Goal: Communication & Community: Answer question/provide support

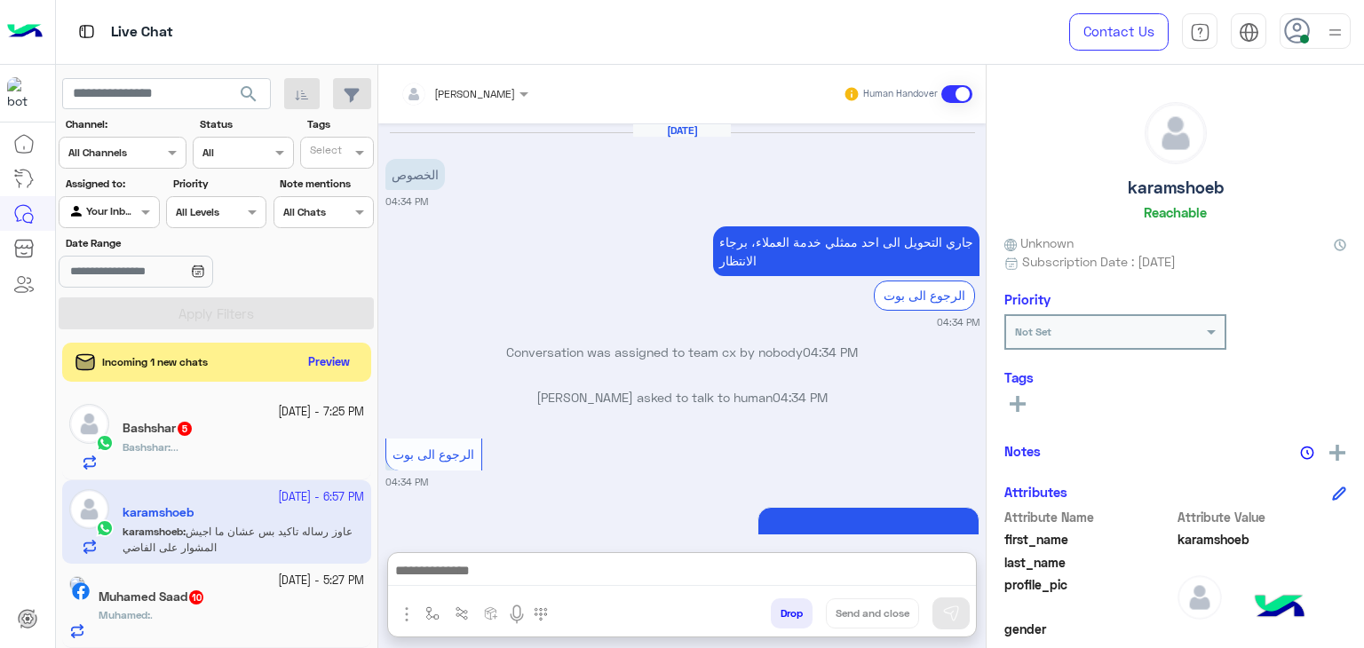
scroll to position [330, 0]
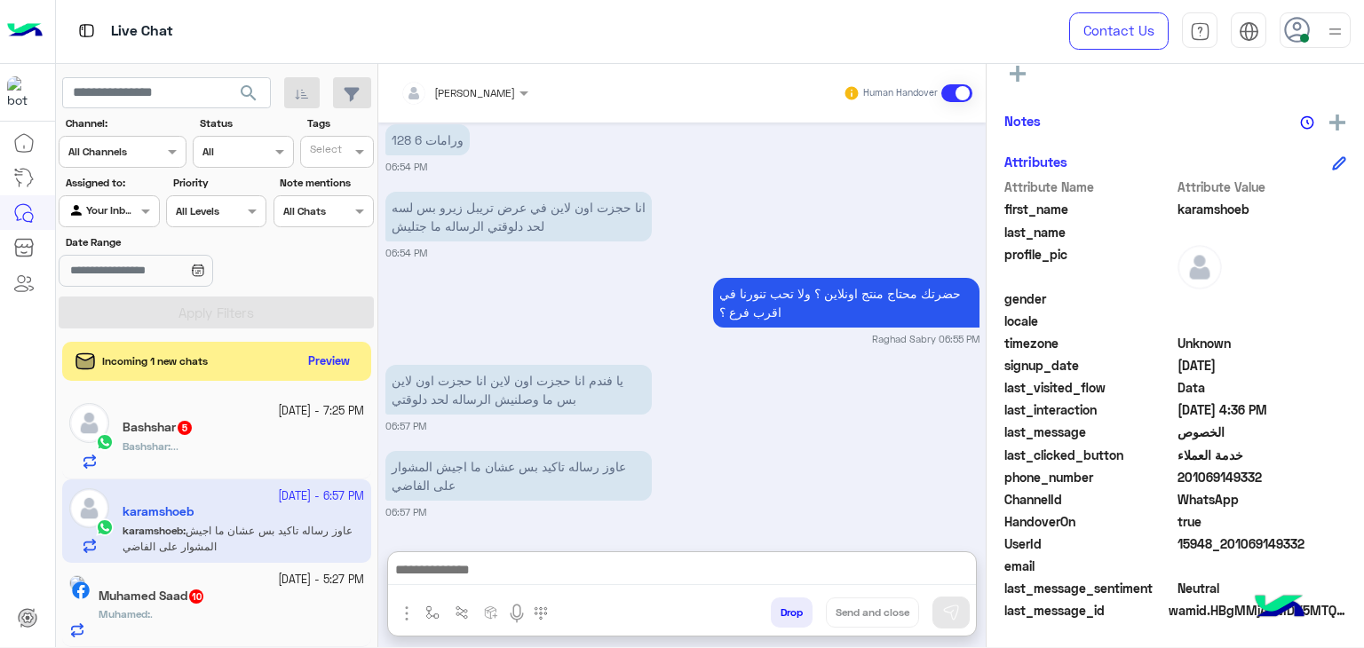
click at [681, 559] on textarea at bounding box center [682, 572] width 588 height 27
type textarea "*"
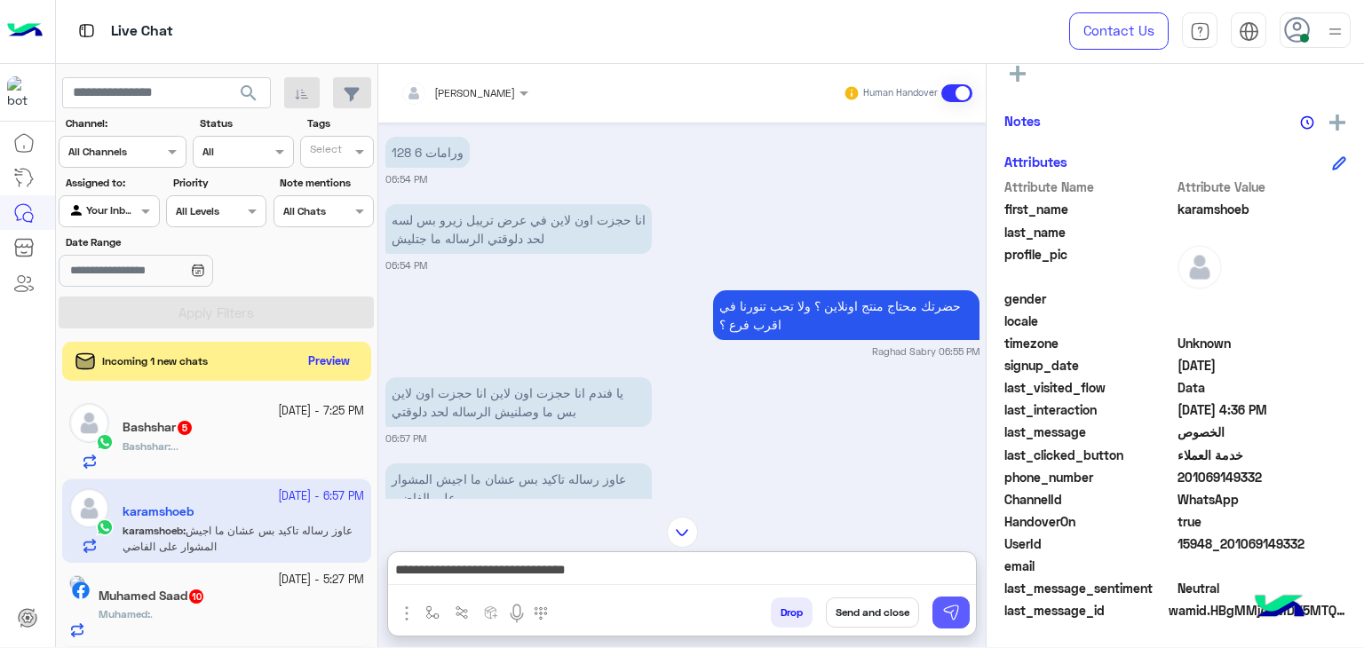
type textarea "**********"
click at [953, 612] on img at bounding box center [951, 613] width 18 height 18
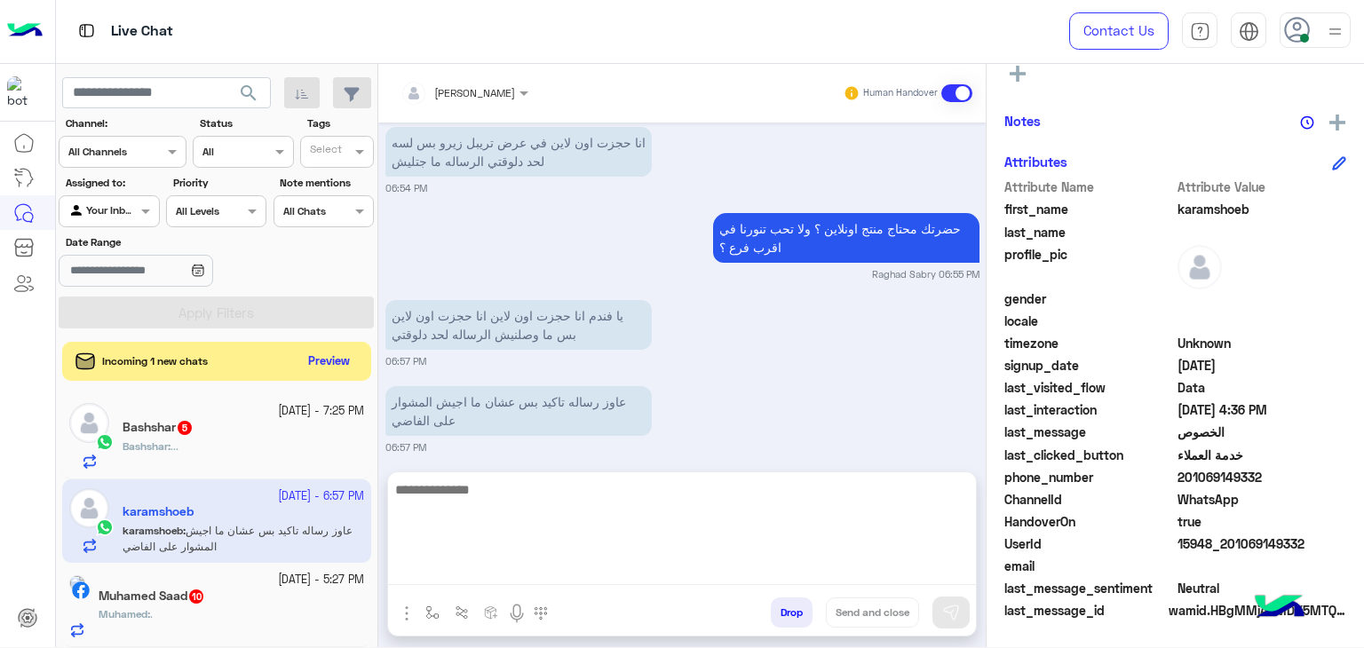
click at [915, 576] on textarea at bounding box center [682, 532] width 588 height 107
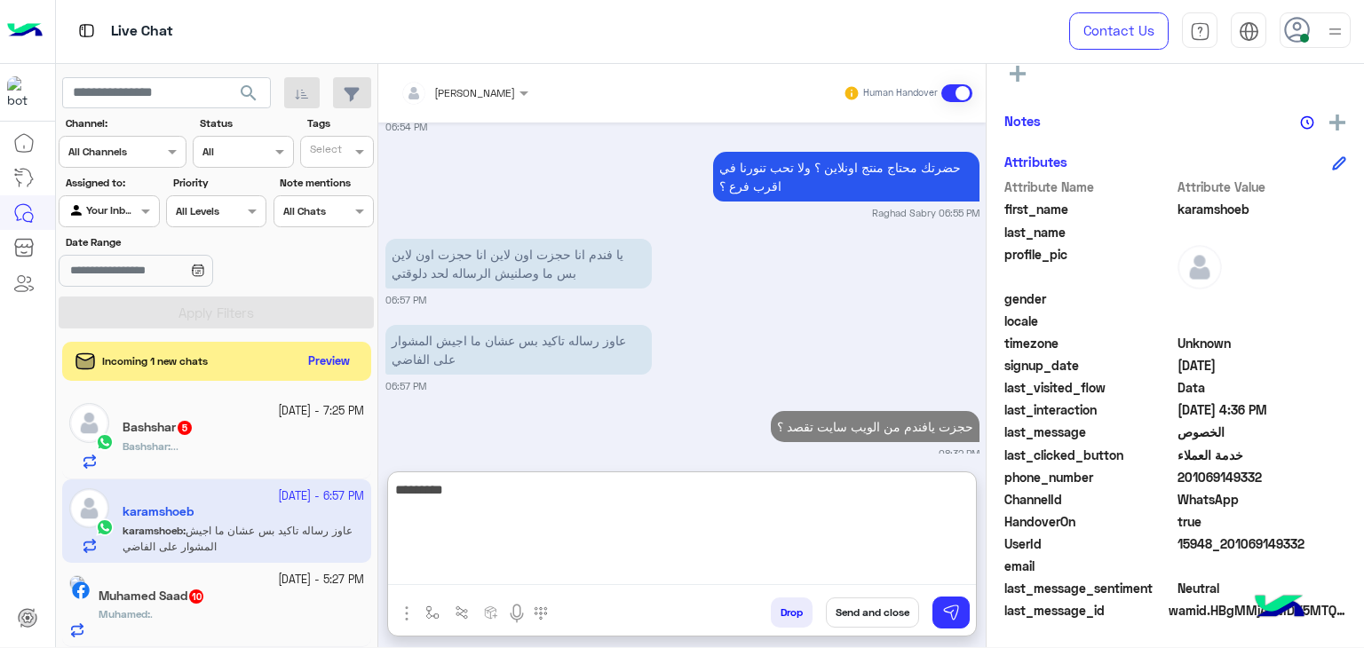
scroll to position [3519, 0]
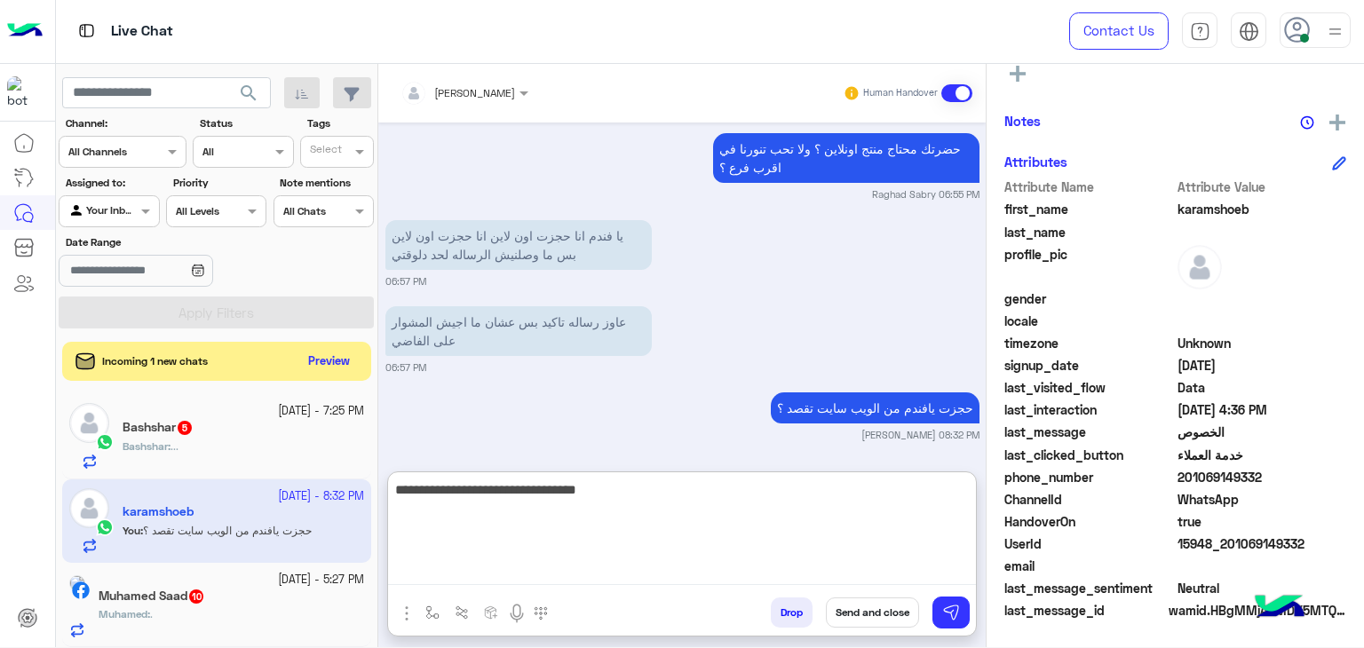
type textarea "**********"
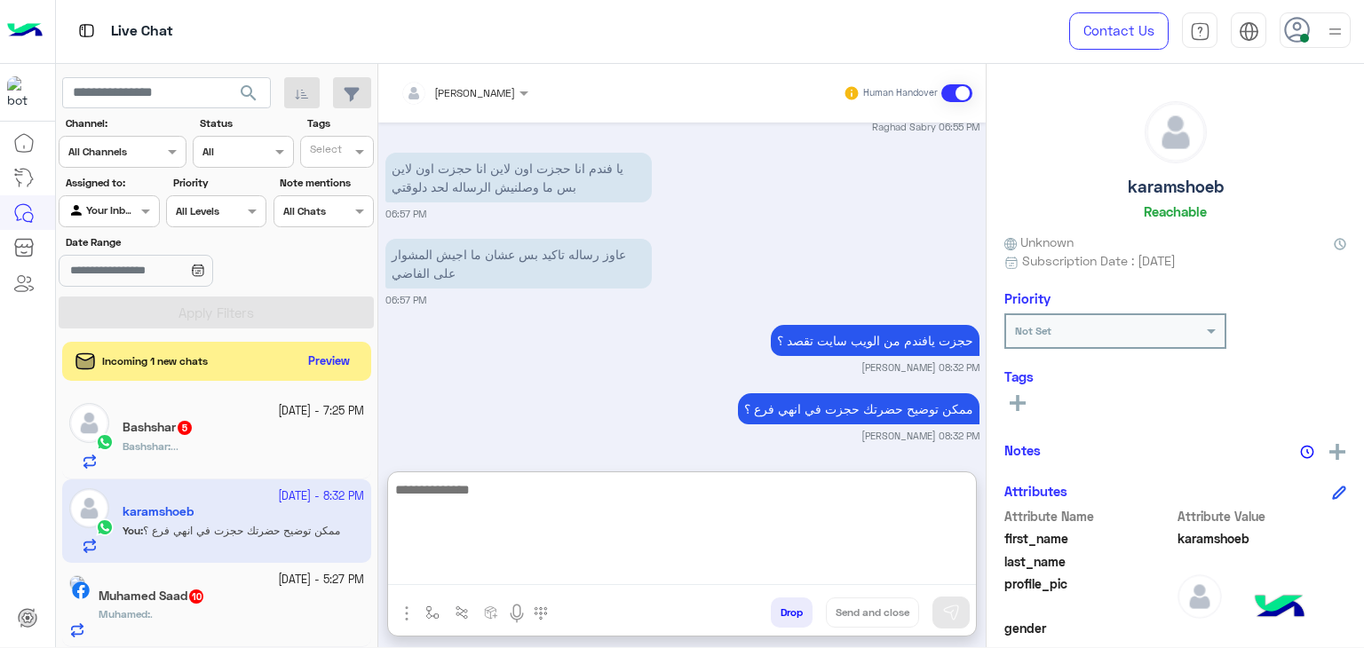
scroll to position [330, 0]
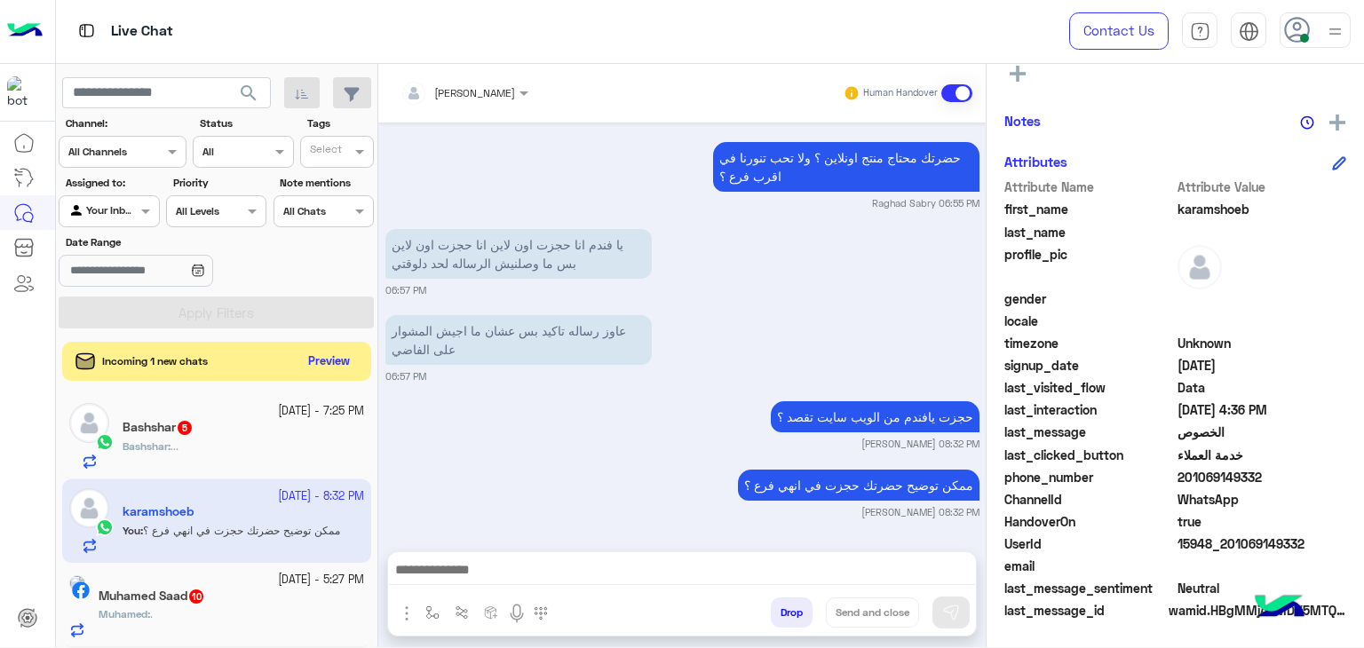
click at [1222, 473] on span "201069149332" at bounding box center [1263, 477] width 170 height 19
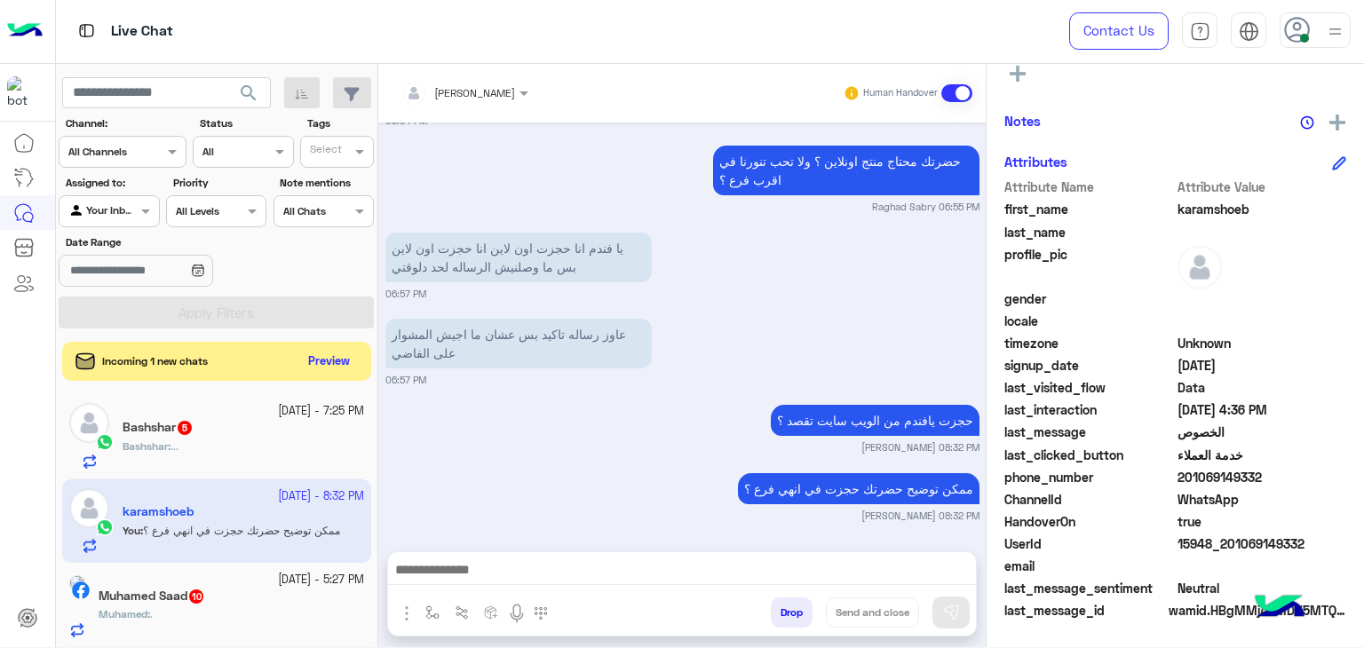
click at [1222, 473] on span "201069149332" at bounding box center [1263, 477] width 170 height 19
copy span "201069149332"
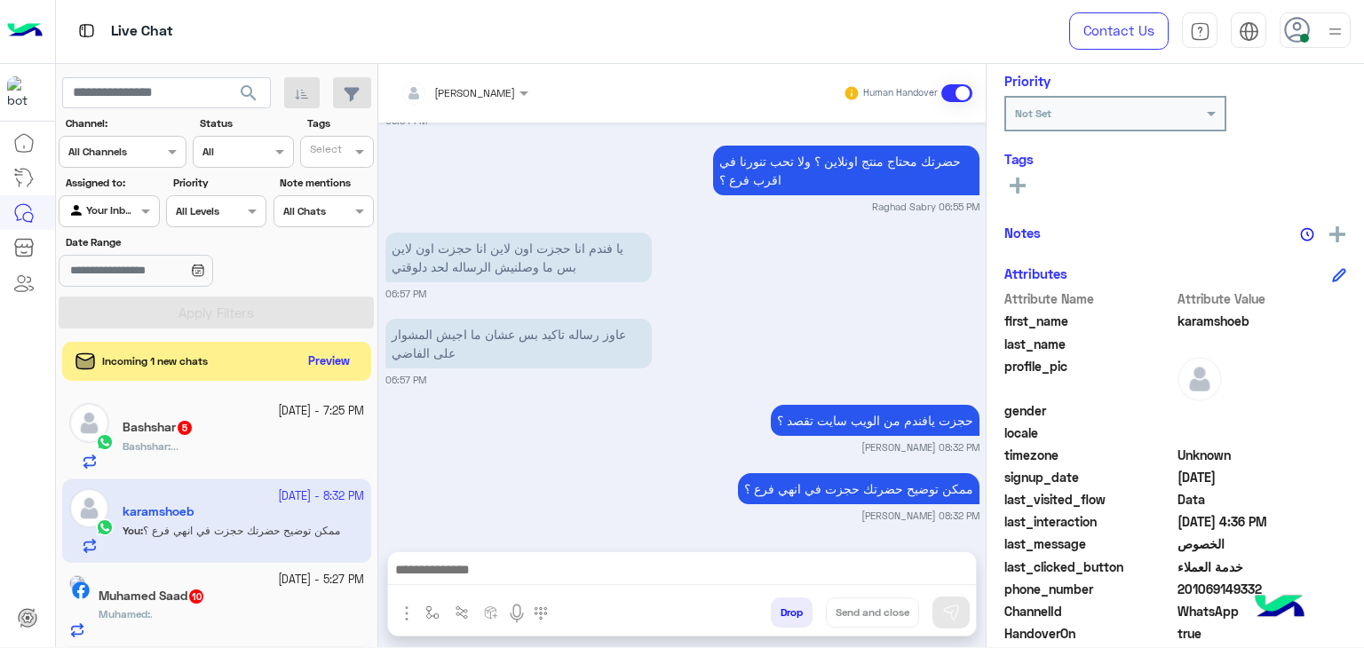
scroll to position [0, 0]
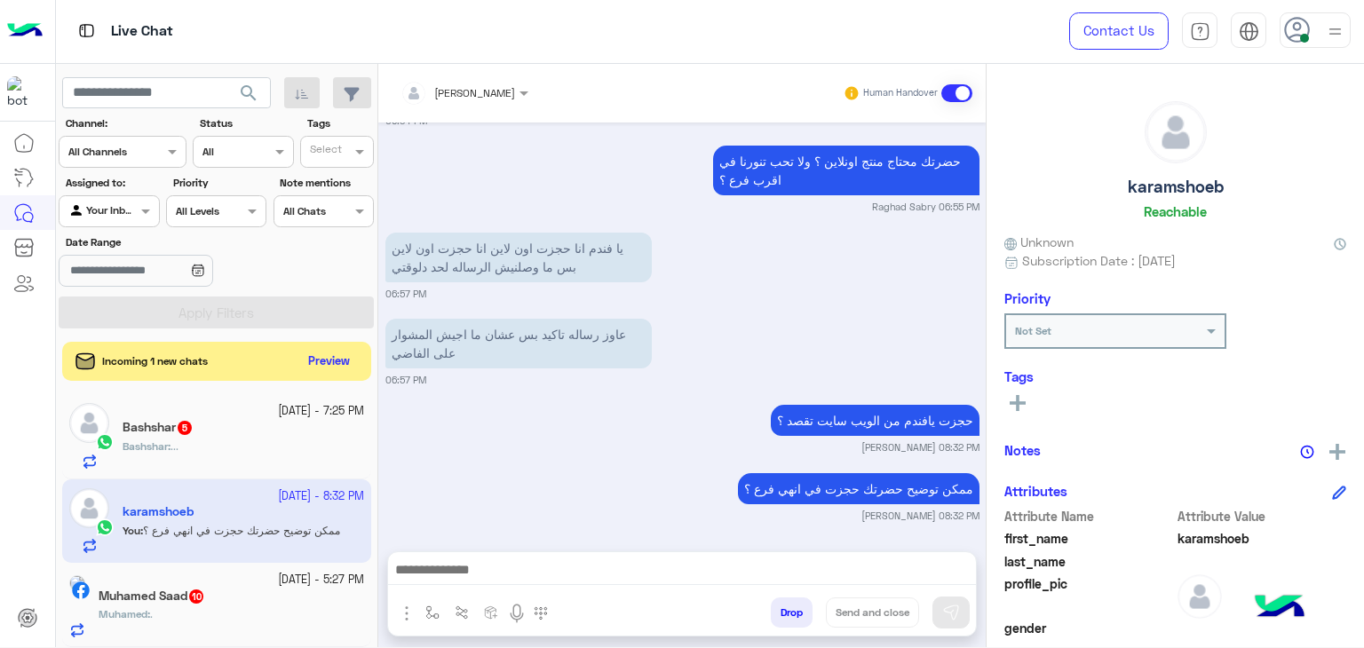
click at [1176, 179] on h5 "karamshoeb" at bounding box center [1176, 187] width 96 height 20
copy h5 "karamshoeb"
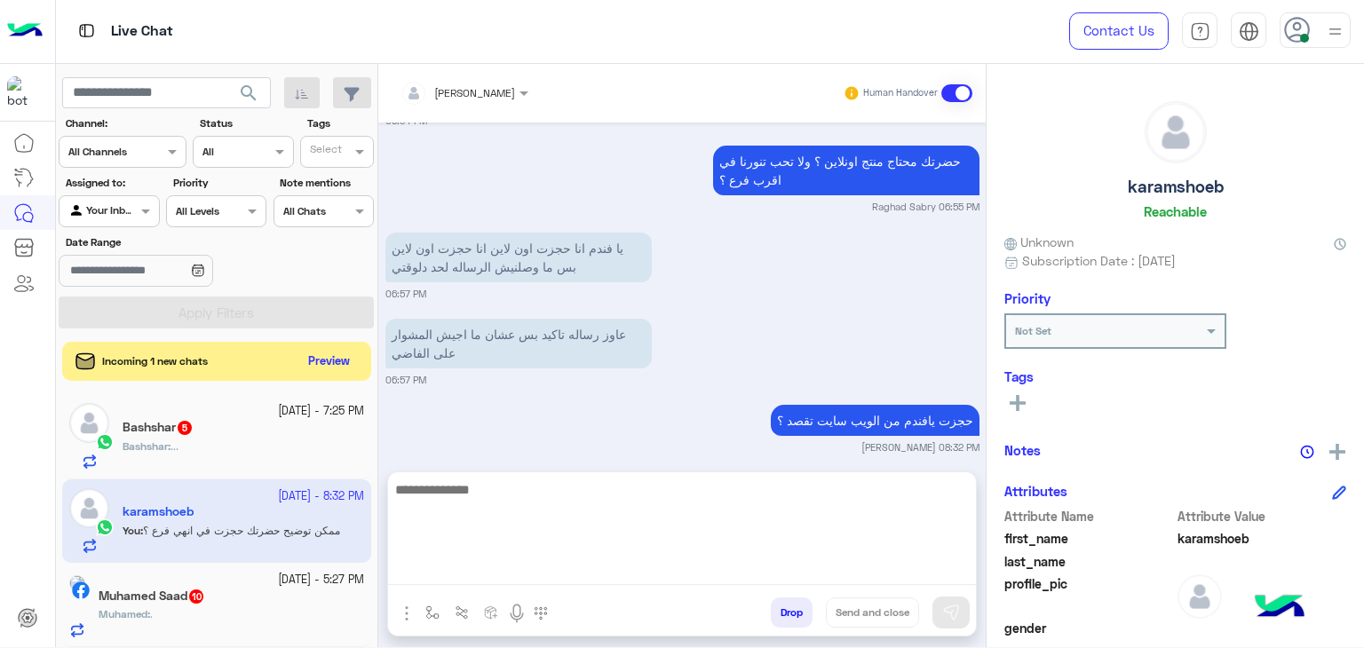
click at [863, 561] on textarea at bounding box center [682, 532] width 588 height 107
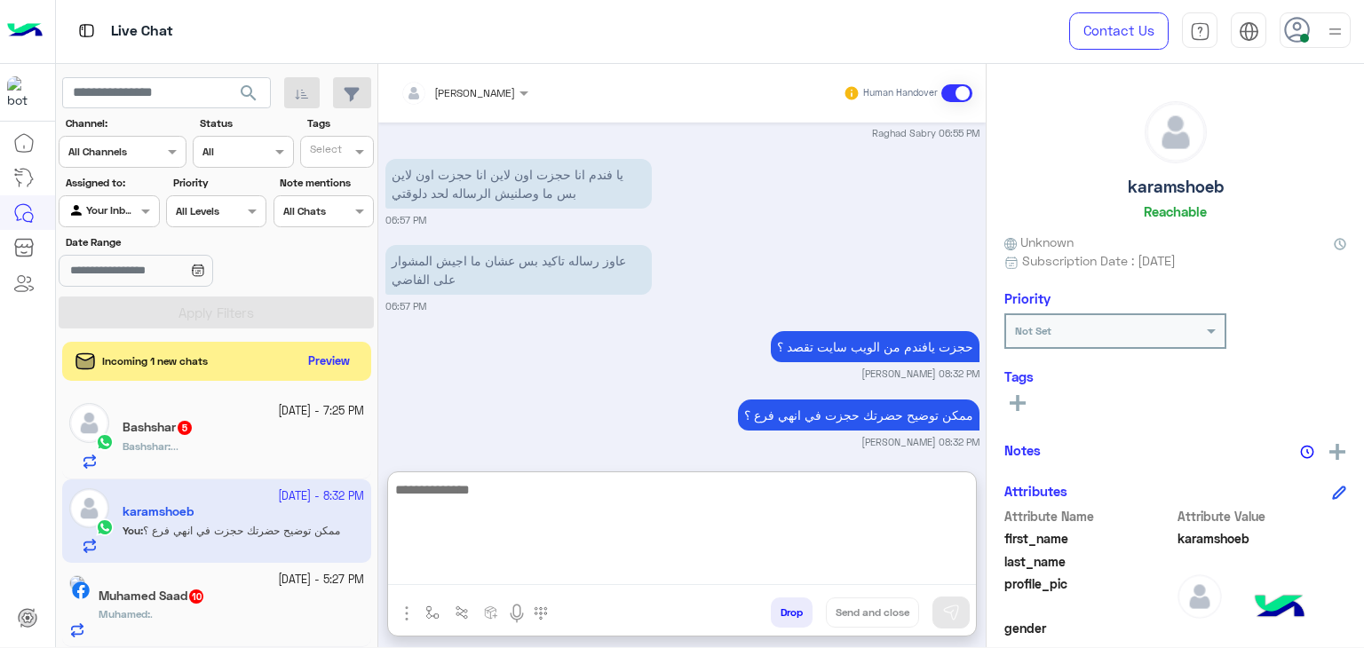
scroll to position [3587, 0]
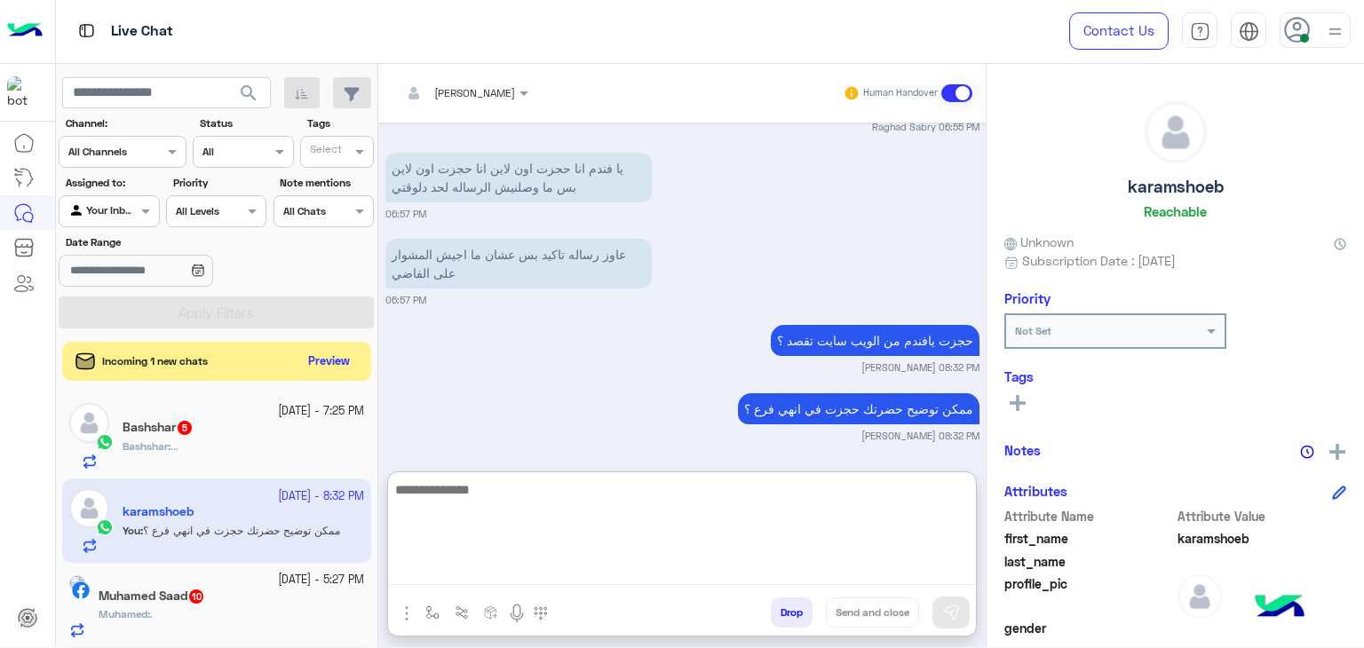
paste textarea "**********"
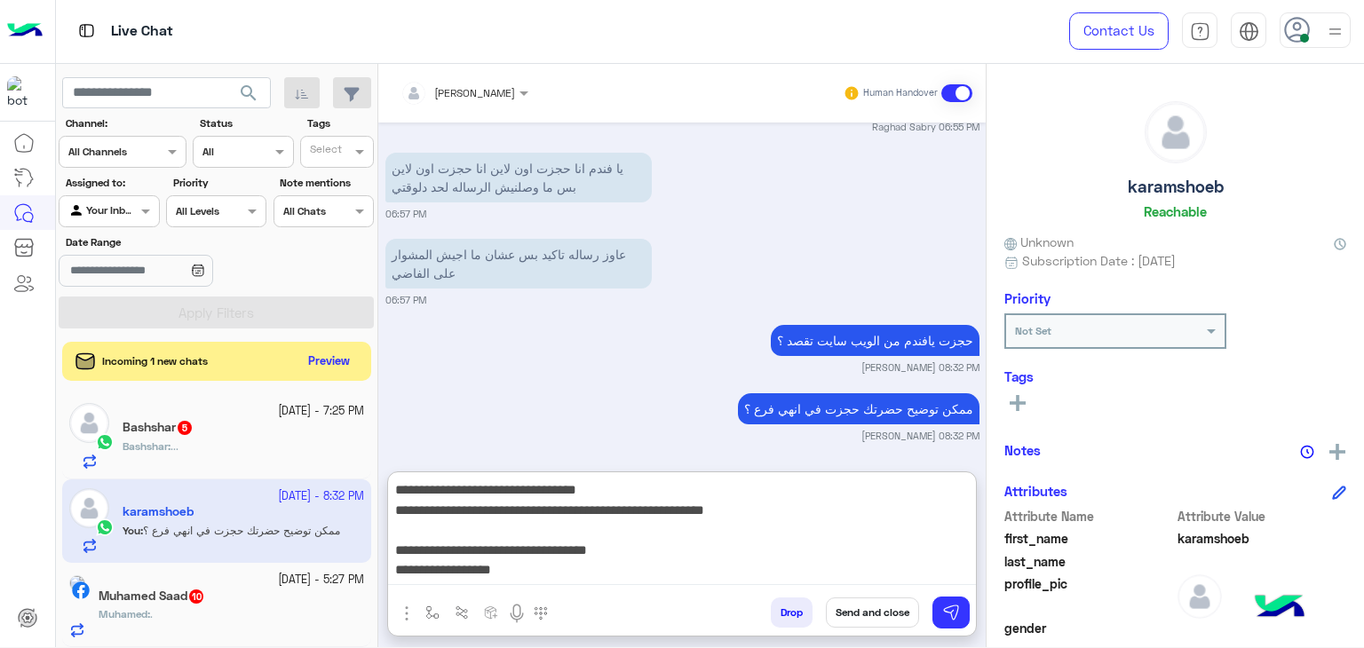
scroll to position [114, 0]
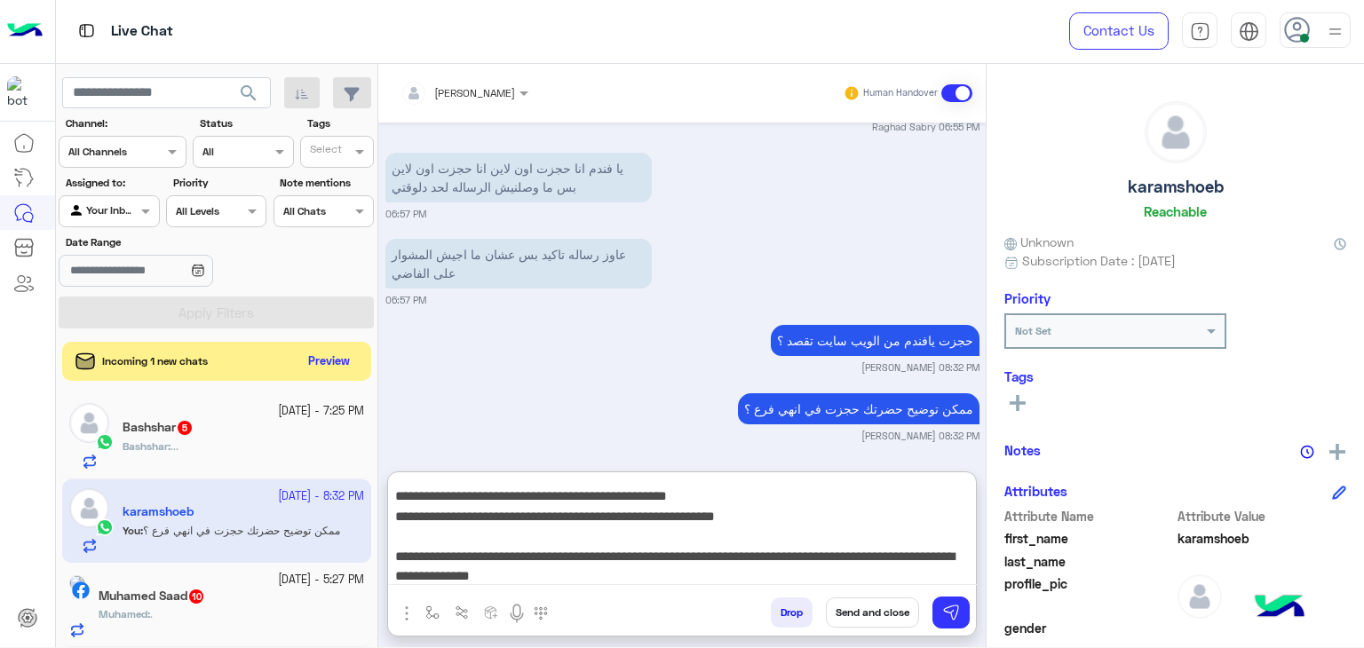
type textarea "**********"
click at [867, 608] on button "Send and close" at bounding box center [872, 613] width 93 height 30
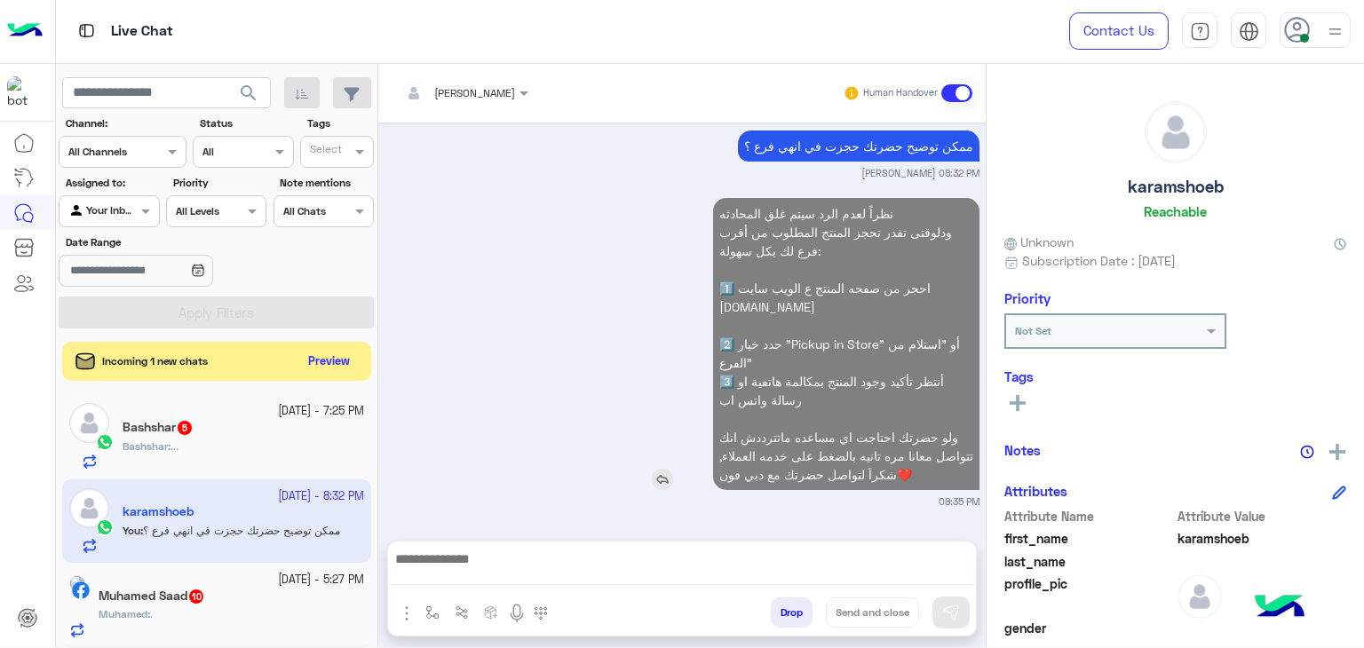
scroll to position [3835, 0]
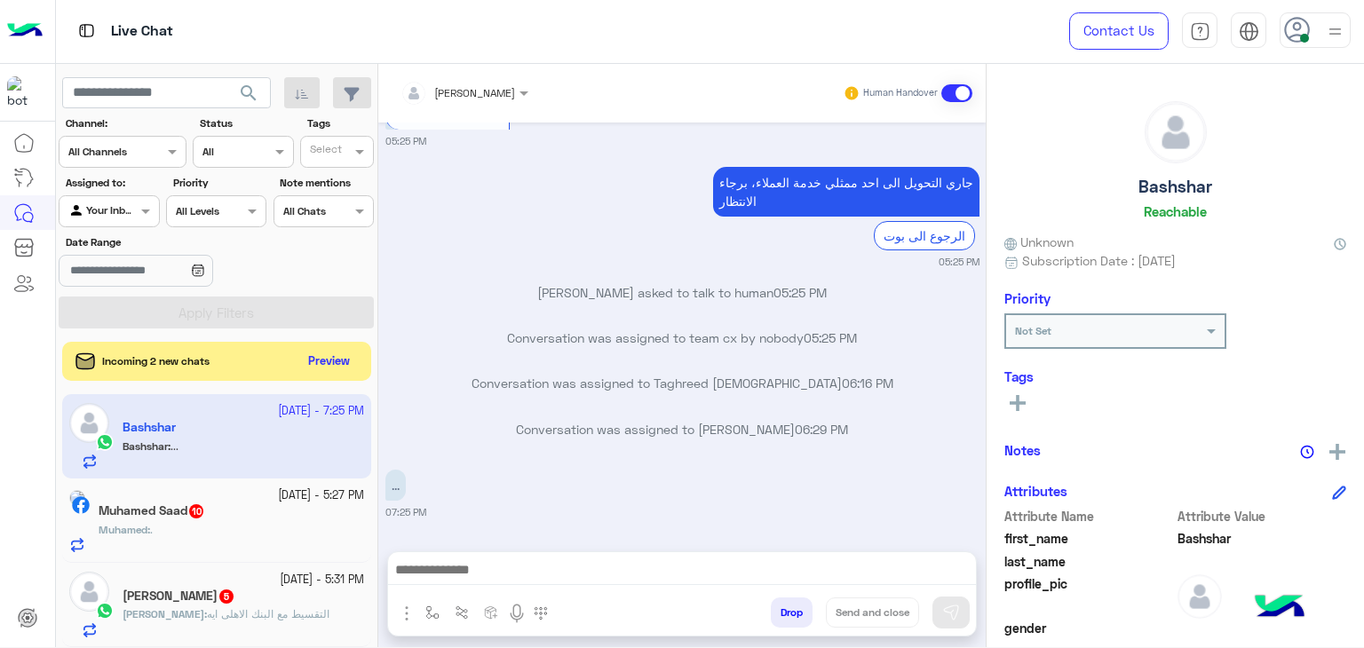
scroll to position [1001, 0]
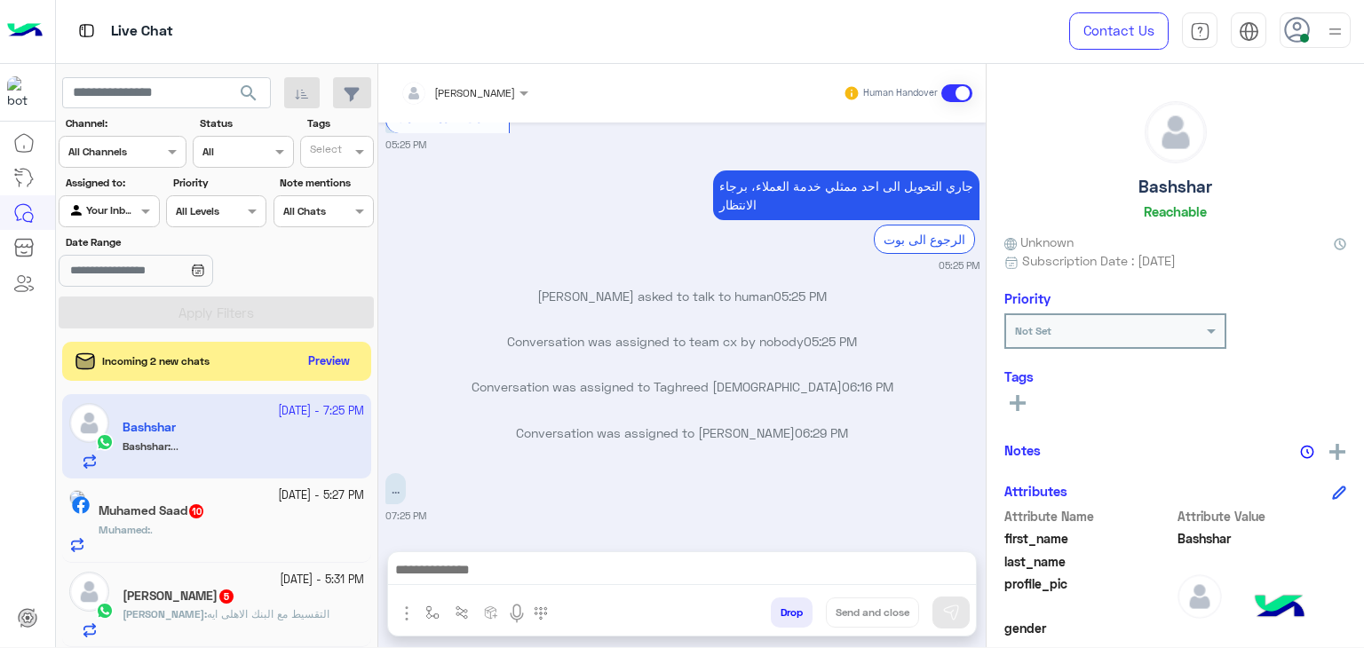
click at [1315, 38] on div at bounding box center [1315, 30] width 71 height 36
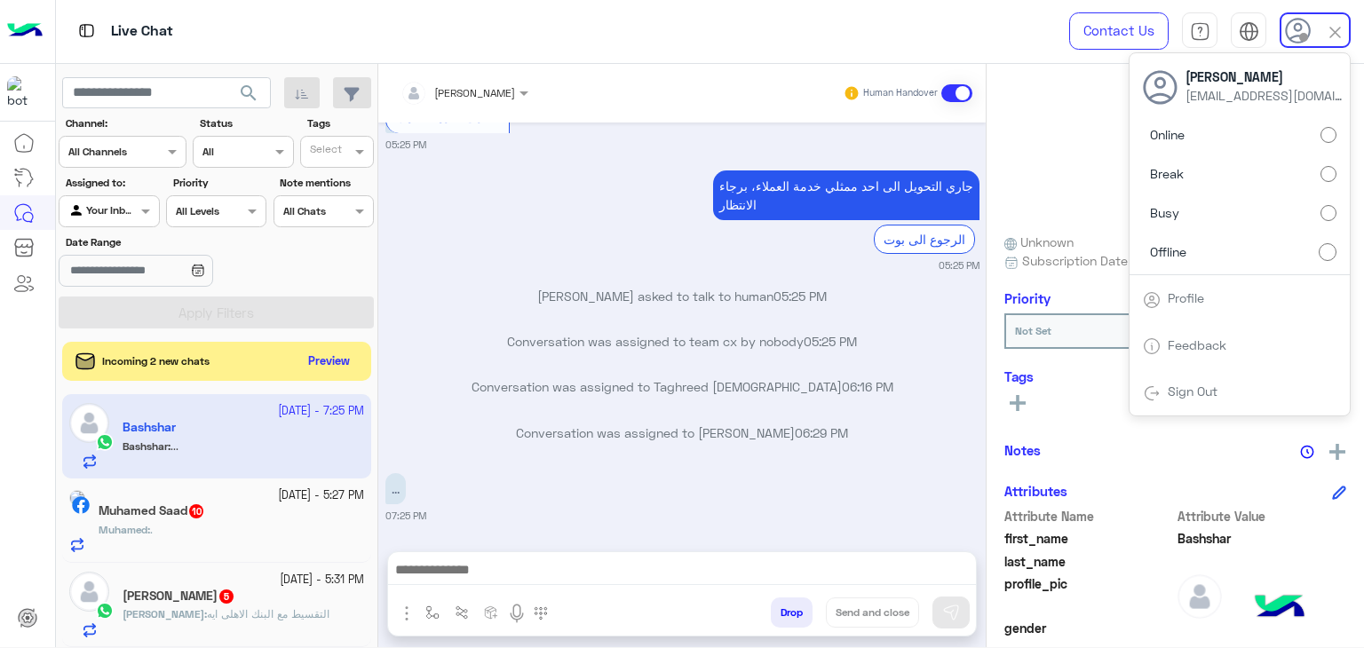
click at [245, 83] on span "search" at bounding box center [248, 93] width 21 height 21
